Goal: Find specific page/section: Find specific page/section

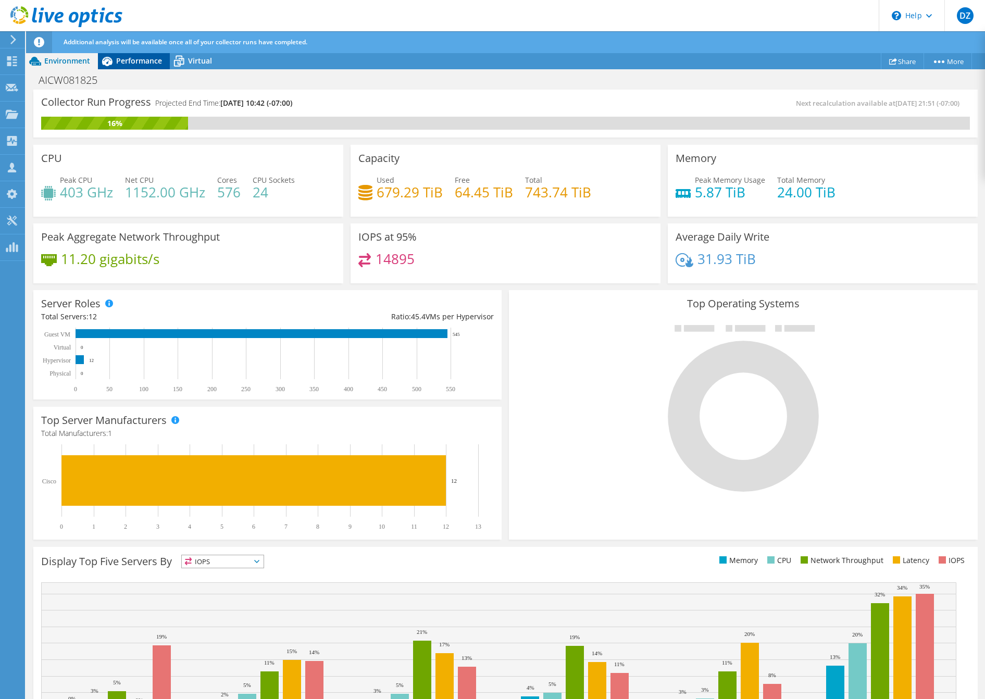
click at [125, 62] on span "Performance" at bounding box center [139, 61] width 46 height 10
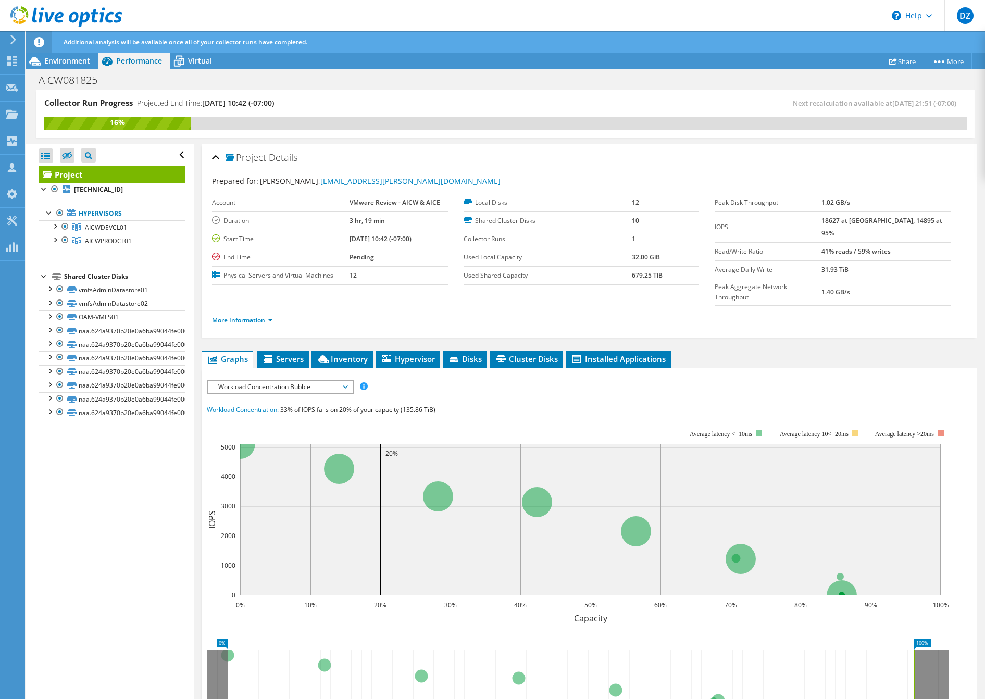
click at [327, 381] on span "Workload Concentration Bubble" at bounding box center [280, 387] width 134 height 13
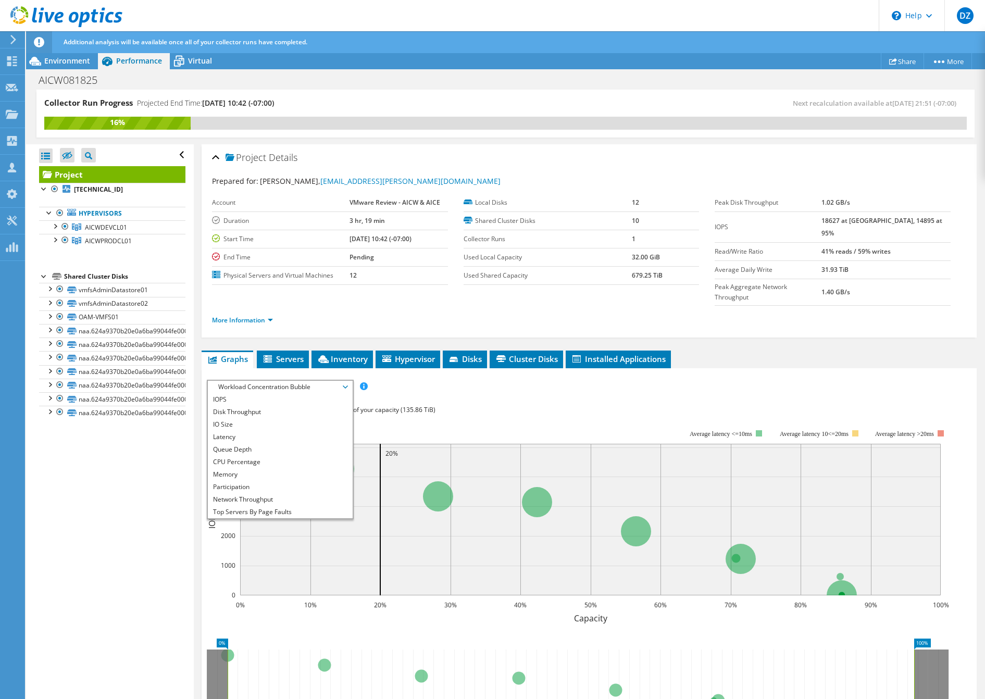
scroll to position [38, 0]
click at [305, 506] on li "All" at bounding box center [280, 512] width 144 height 13
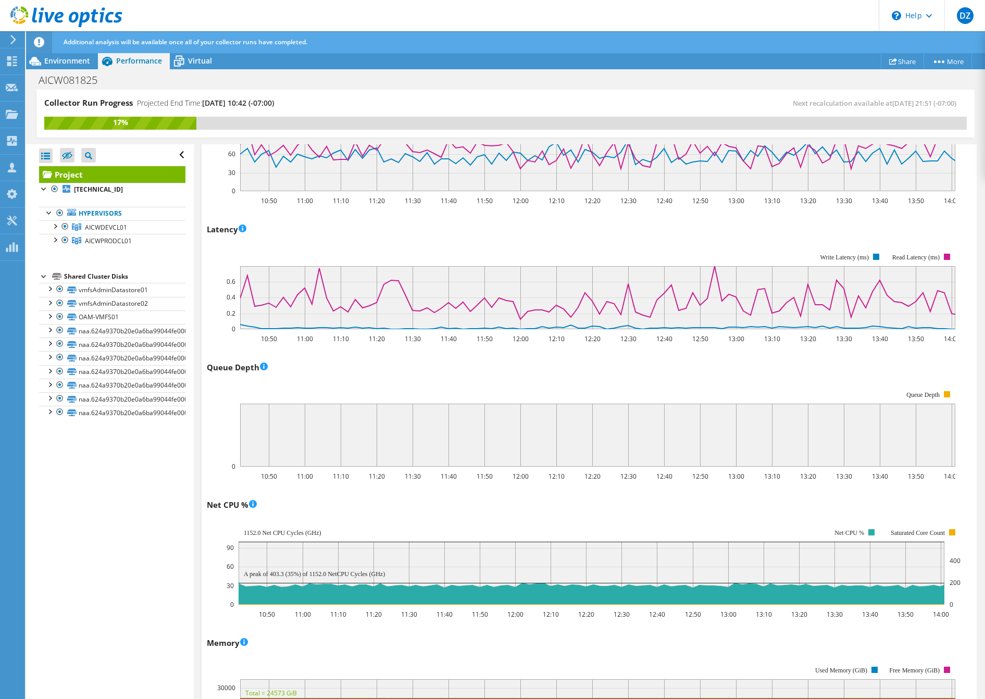
scroll to position [573, 0]
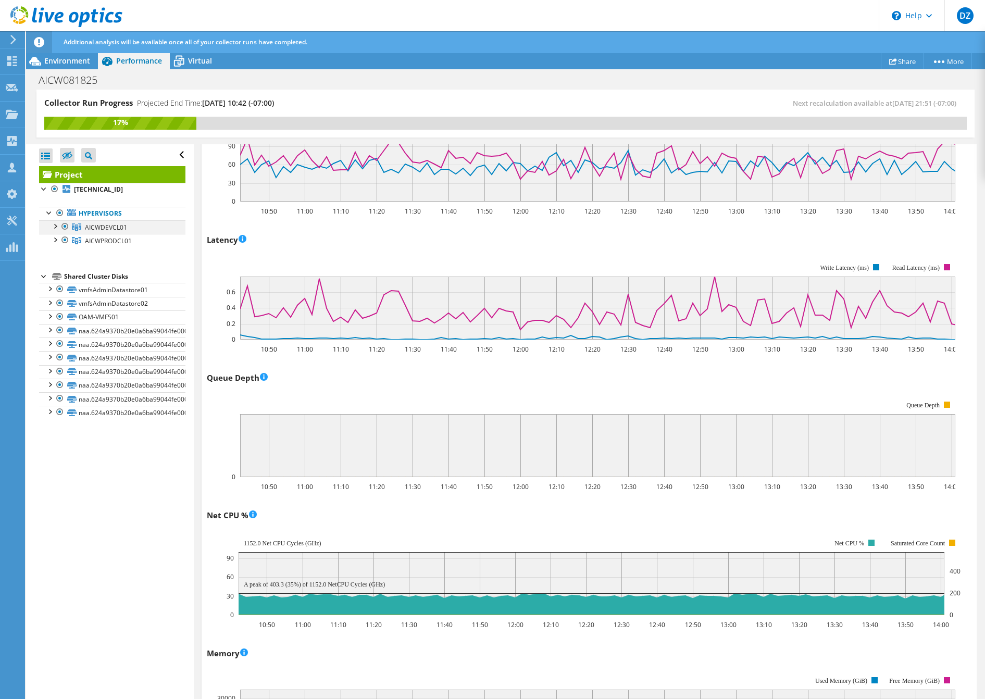
click at [65, 229] on div at bounding box center [65, 226] width 10 height 13
click at [64, 226] on div at bounding box center [65, 226] width 10 height 13
click at [16, 56] on icon at bounding box center [12, 61] width 13 height 10
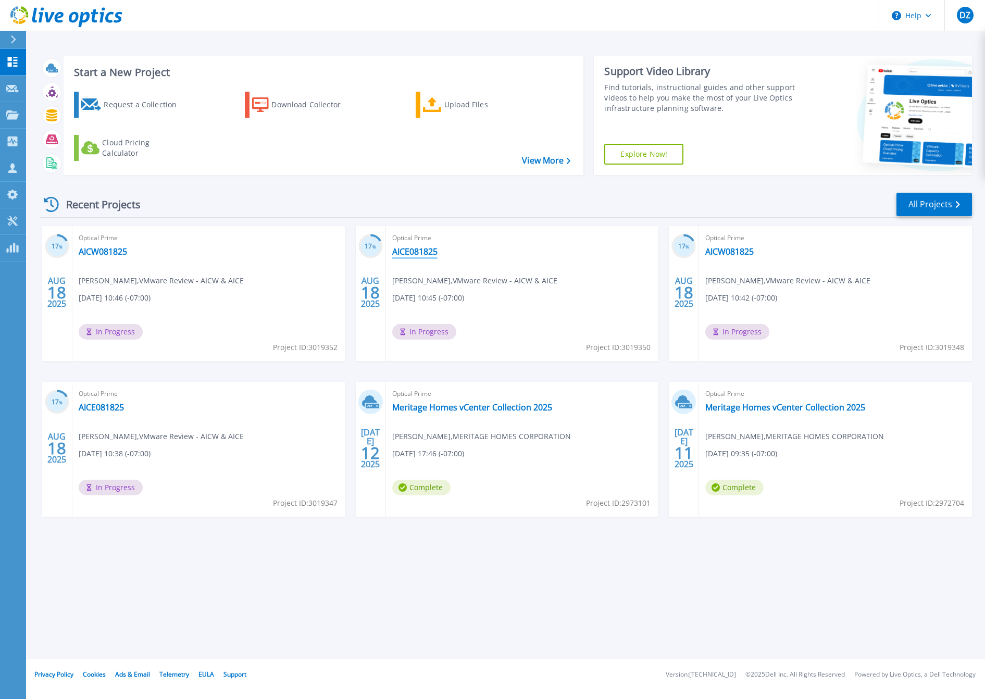
click at [413, 255] on link "AICE081825" at bounding box center [414, 251] width 45 height 10
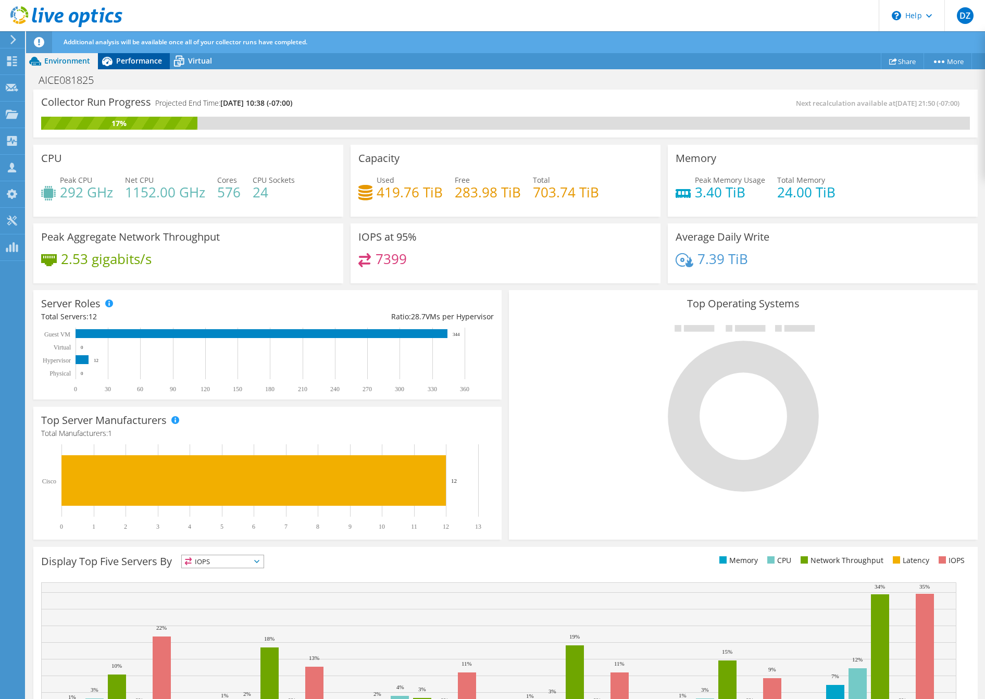
click at [139, 60] on span "Performance" at bounding box center [139, 61] width 46 height 10
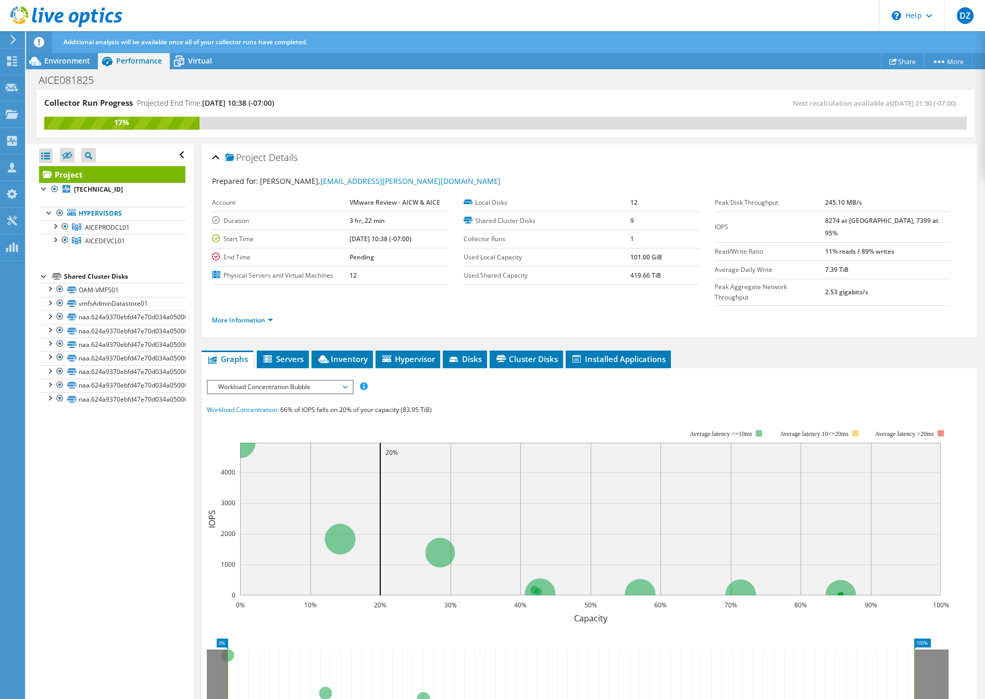
click at [340, 381] on span "Workload Concentration Bubble" at bounding box center [280, 387] width 134 height 13
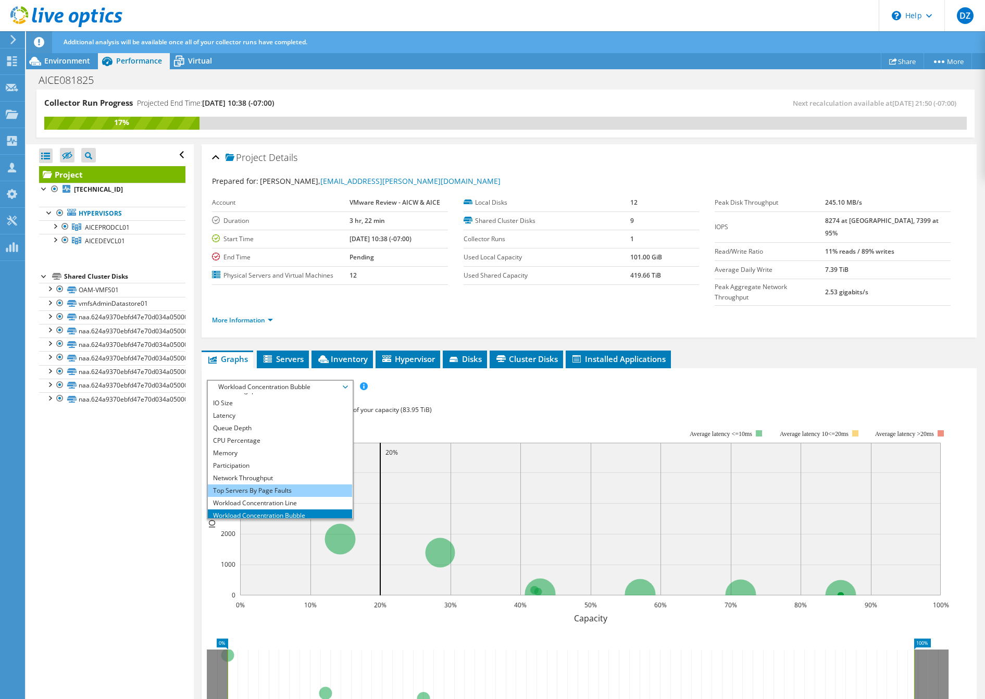
scroll to position [38, 0]
click at [310, 506] on li "All" at bounding box center [280, 512] width 144 height 13
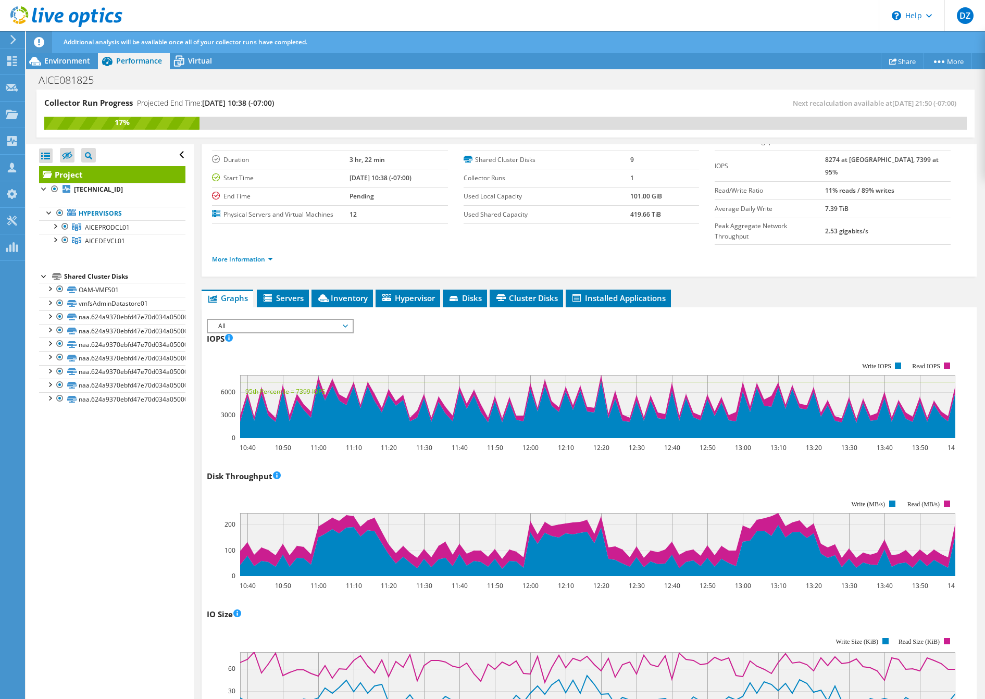
scroll to position [0, 0]
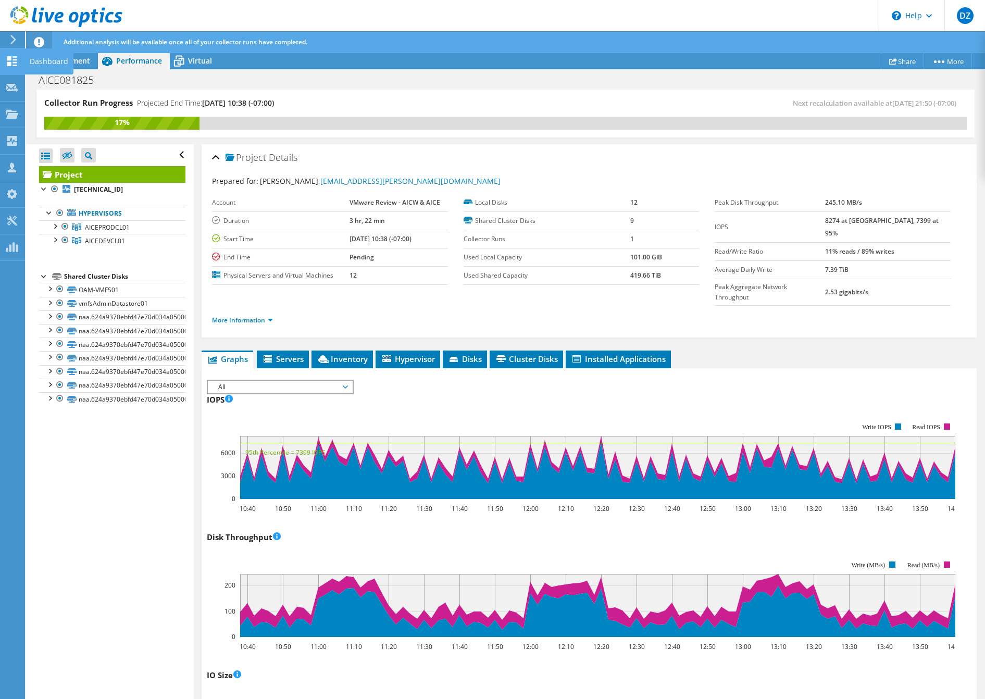
click at [16, 66] on use at bounding box center [12, 61] width 10 height 10
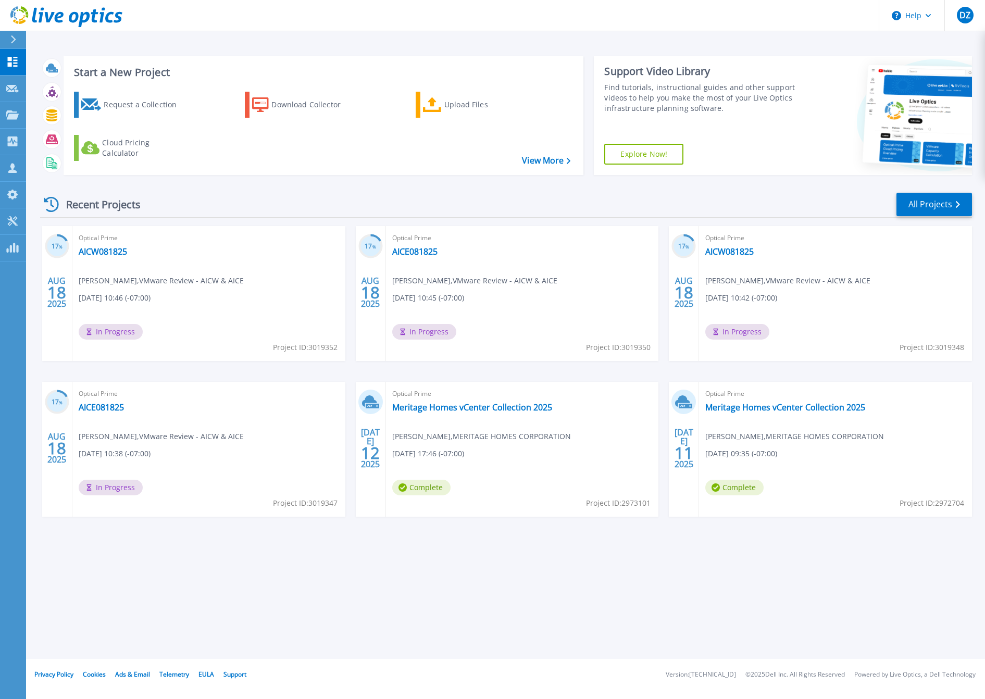
click at [111, 262] on div "Optical Prime AICW081825 [PERSON_NAME] , VMware Review - AICW & AICE [DATE] 10:…" at bounding box center [208, 293] width 273 height 135
click at [110, 252] on link "AICW081825" at bounding box center [103, 251] width 48 height 10
